Goal: Check status

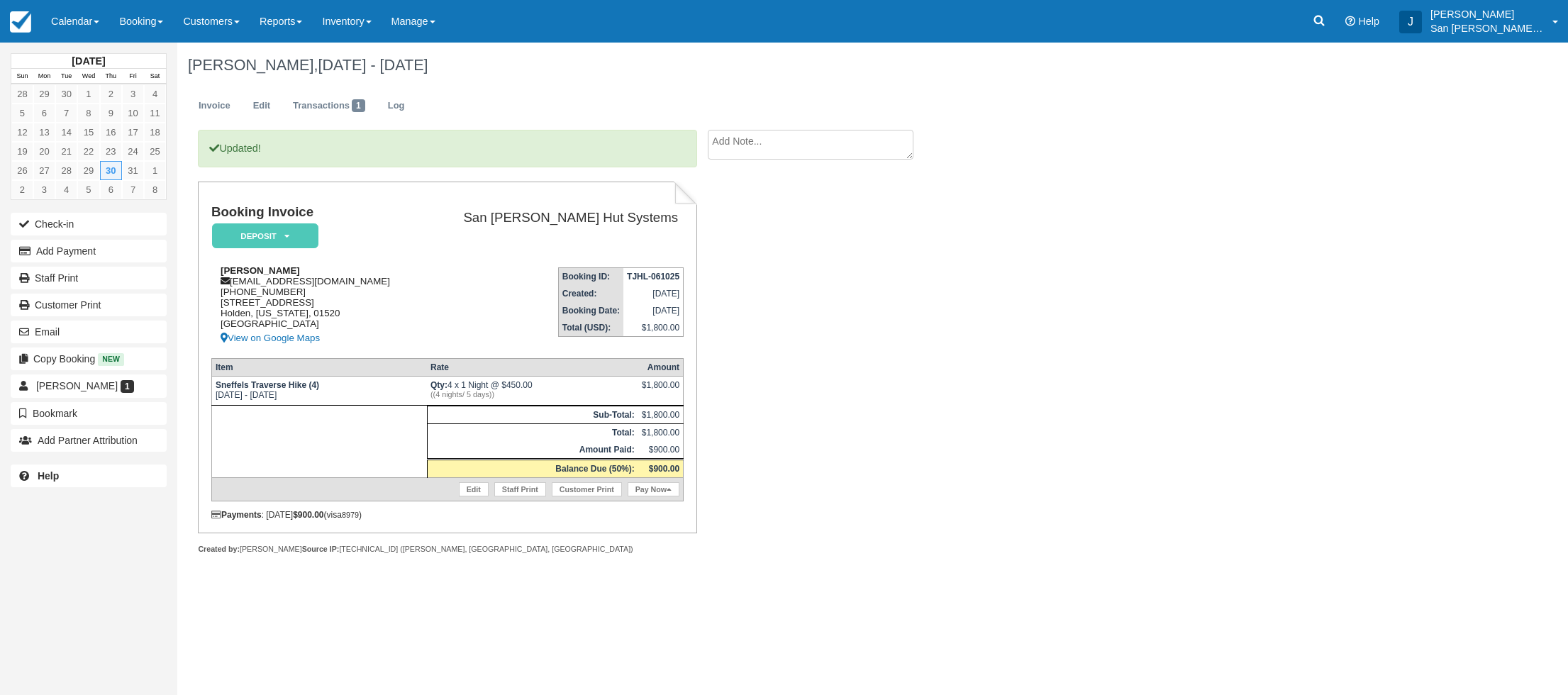
click at [282, 282] on div "[PERSON_NAME] [EMAIL_ADDRESS][DOMAIN_NAME] [PHONE_NUMBER] [STREET_ADDRESS][PERS…" at bounding box center [315, 305] width 209 height 81
copy div "[EMAIL_ADDRESS][DOMAIN_NAME]"
click at [389, 102] on link "Log" at bounding box center [396, 106] width 38 height 27
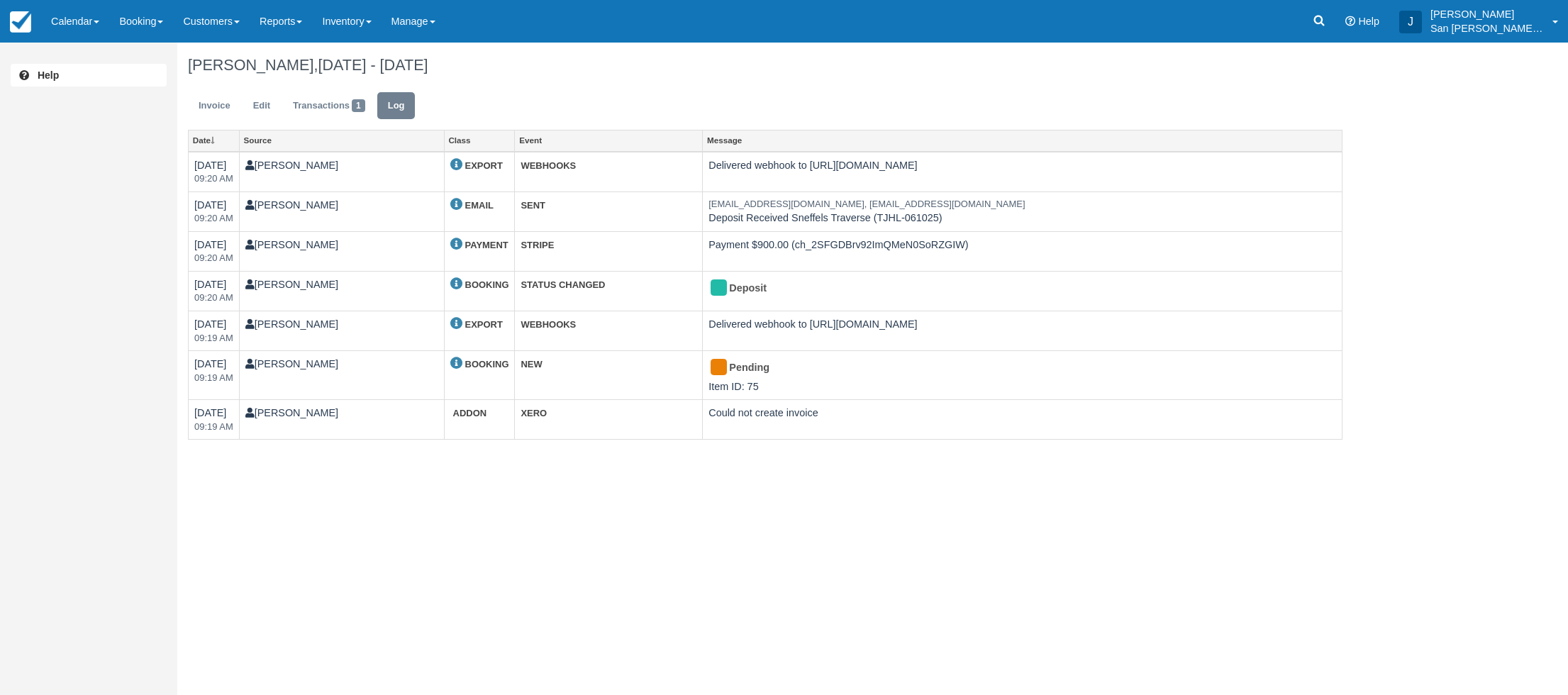
click at [601, 95] on ul "Invoice Edit Transactions 1 Log" at bounding box center [765, 109] width 1155 height 42
click at [215, 104] on link "Invoice" at bounding box center [215, 106] width 53 height 27
